Goal: Information Seeking & Learning: Learn about a topic

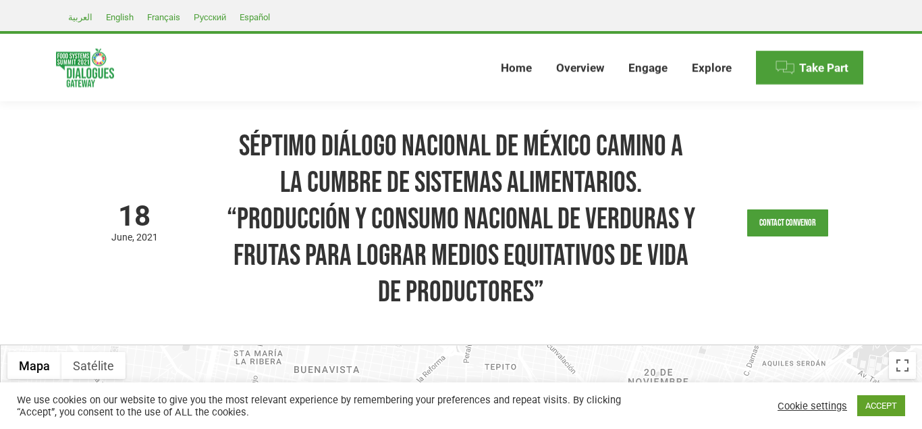
drag, startPoint x: 47, startPoint y: 53, endPoint x: 98, endPoint y: 94, distance: 64.8
click at [98, 94] on header "Food Systems Summit Dialogues Gateway Home Overview Dialogues and the Summit Me…" at bounding box center [460, 67] width 877 height 67
click at [458, 193] on h1 "Séptimo Diálogo Nacional de México Camino a la Cumbre de Sistemas Alimentarios.…" at bounding box center [461, 219] width 470 height 182
click at [798, 76] on span "Take Part" at bounding box center [809, 68] width 107 height 34
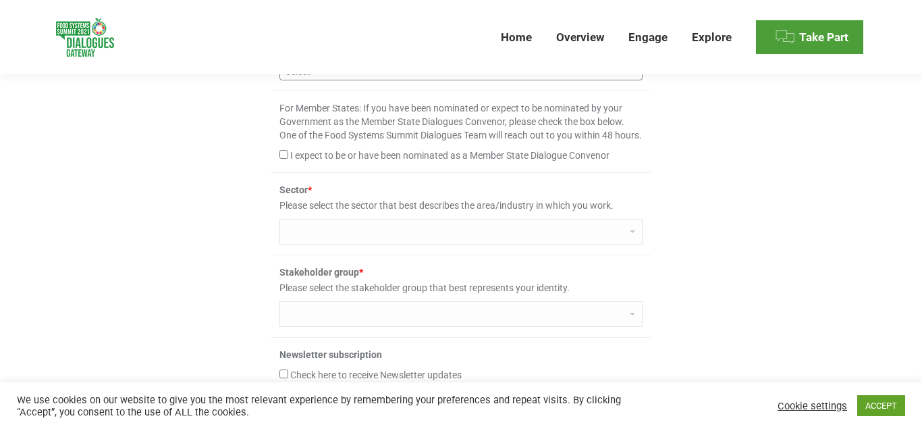
scroll to position [1168, 0]
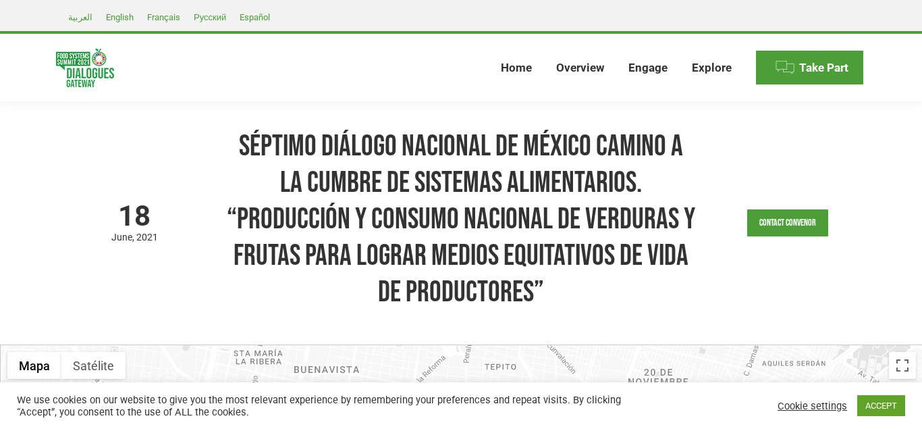
click at [498, 71] on ul "Home Overview Dialogues and the Summit Member State Dialogues Independent Dialo…" at bounding box center [491, 67] width 748 height 67
click at [502, 71] on link "Home" at bounding box center [516, 67] width 36 height 43
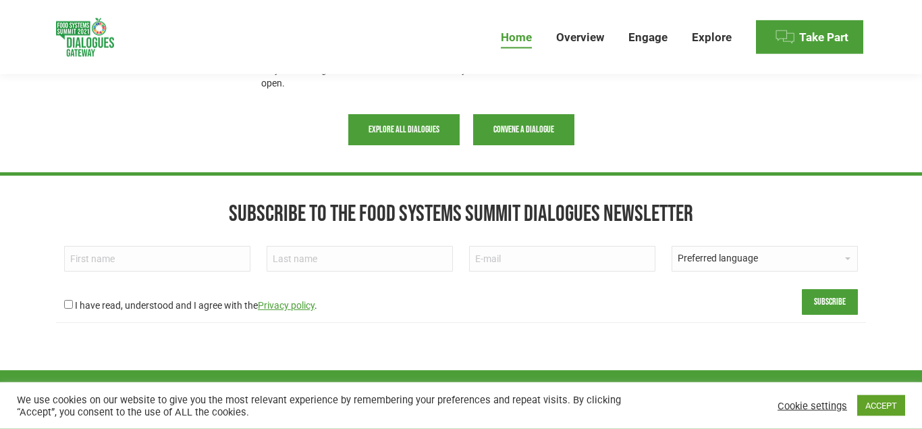
scroll to position [1137, 0]
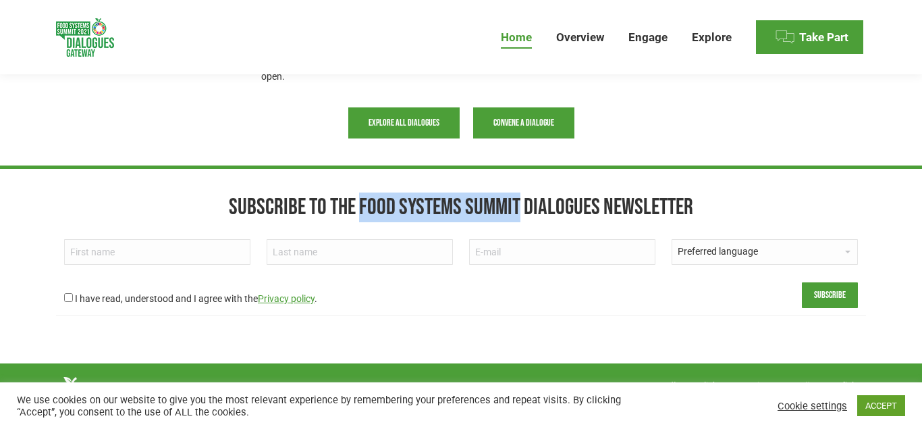
drag, startPoint x: 362, startPoint y: 202, endPoint x: 522, endPoint y: 208, distance: 160.0
click at [522, 208] on h2 "Subscribe to the Food Systems Summit Dialogues Newsletter" at bounding box center [461, 207] width 810 height 30
copy h2 "Food Systems Summit"
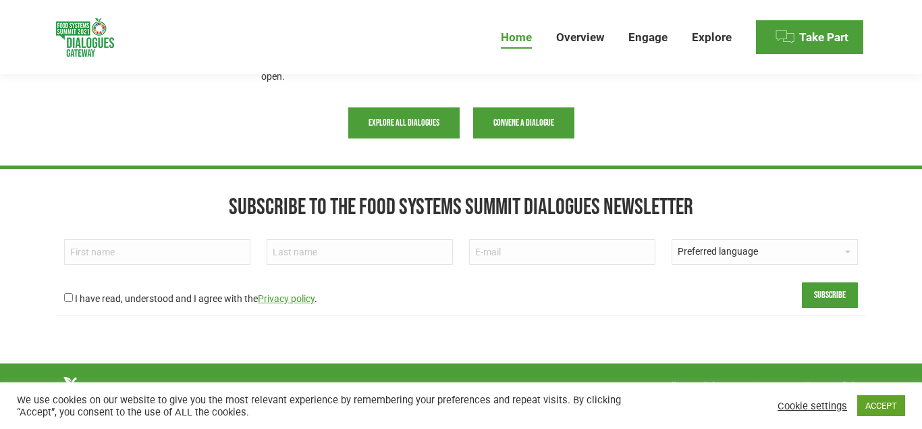
click at [643, 196] on h2 "Subscribe to the Food Systems Summit Dialogues Newsletter" at bounding box center [461, 207] width 810 height 30
